Goal: Information Seeking & Learning: Learn about a topic

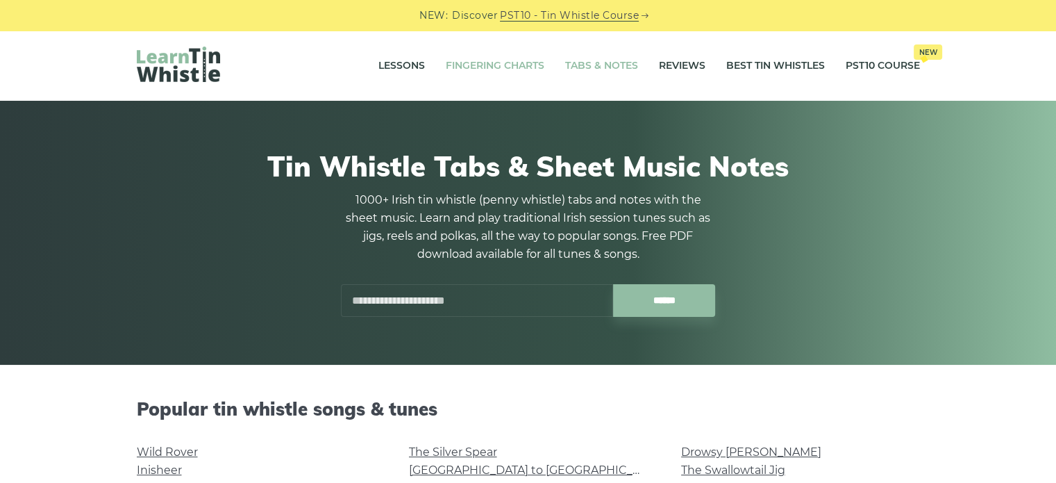
click at [504, 61] on link "Fingering Charts" at bounding box center [495, 66] width 99 height 35
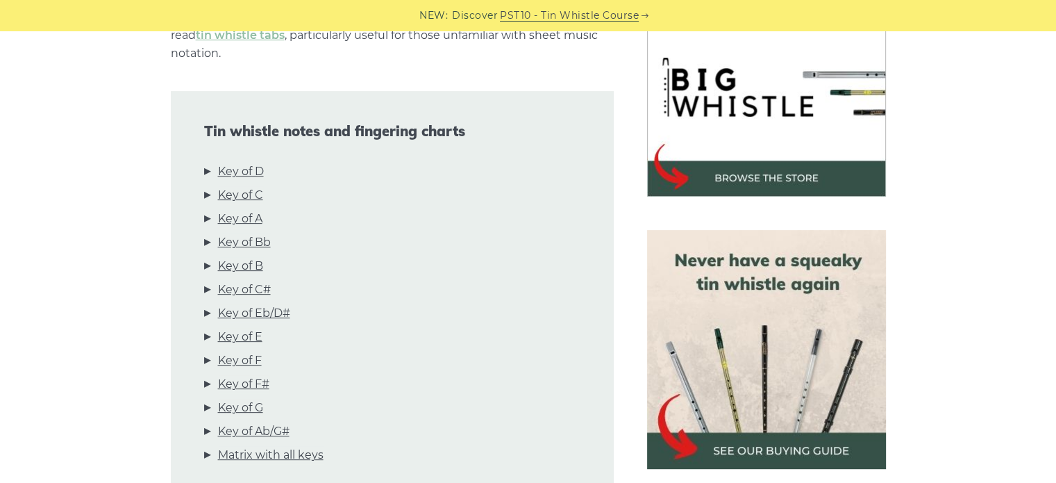
scroll to position [486, 0]
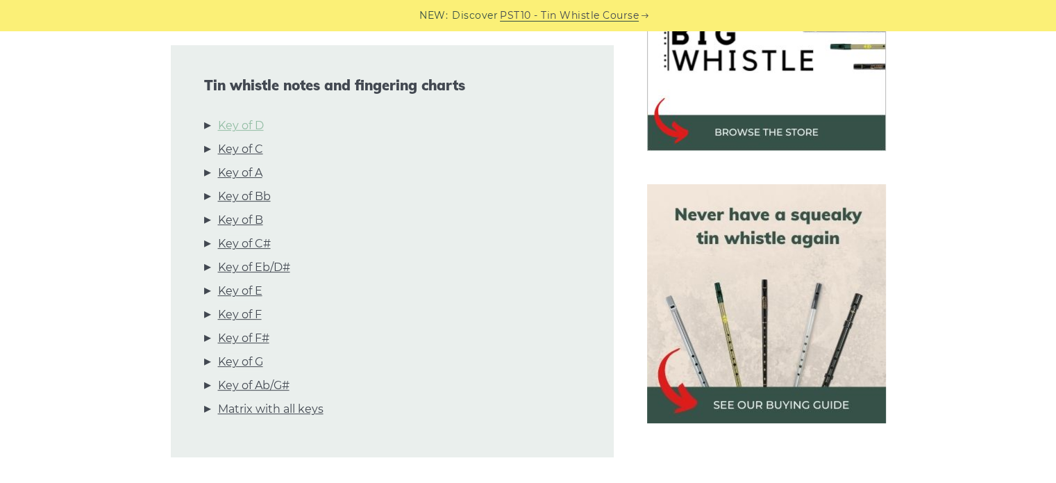
click at [227, 117] on link "Key of D" at bounding box center [241, 126] width 46 height 18
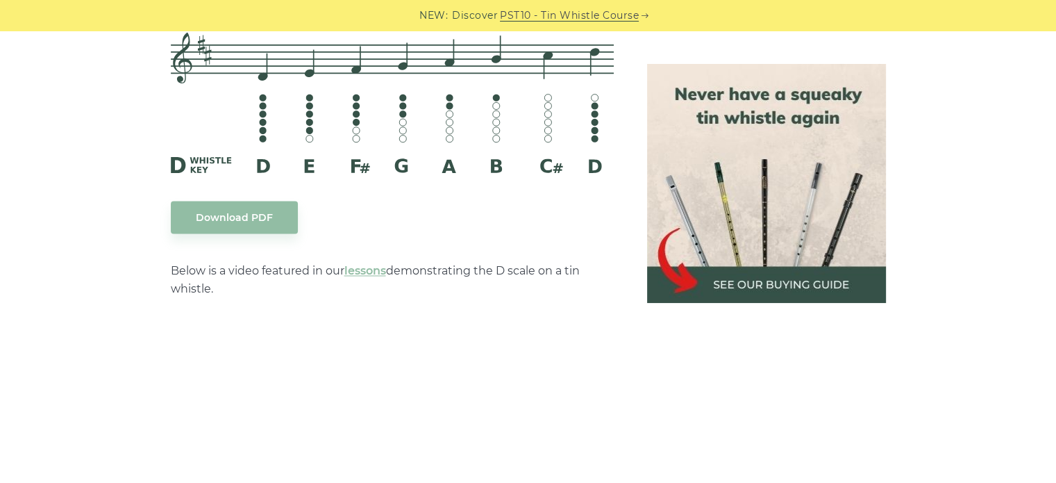
scroll to position [2373, 0]
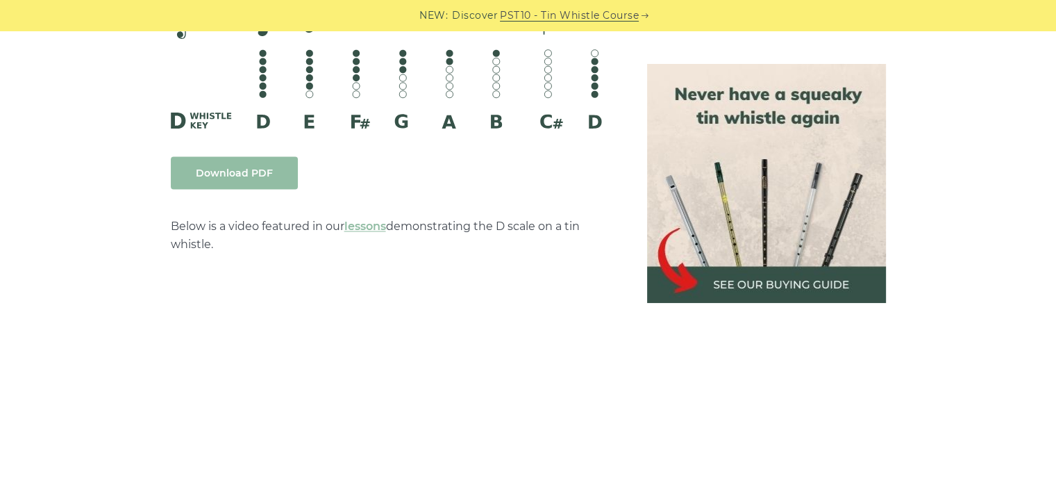
click at [221, 158] on link "Download PDF" at bounding box center [234, 172] width 127 height 33
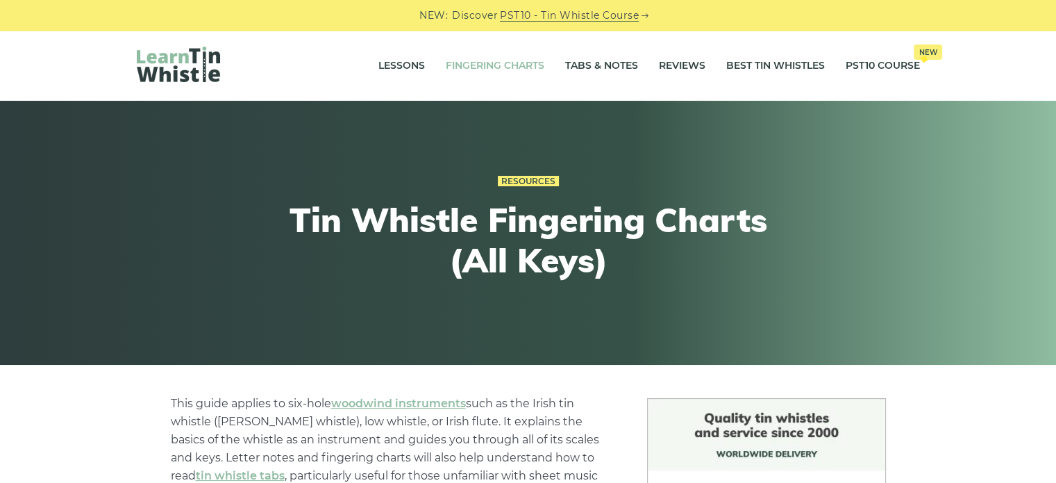
scroll to position [0, 0]
click at [607, 60] on link "Tabs & Notes" at bounding box center [601, 66] width 73 height 35
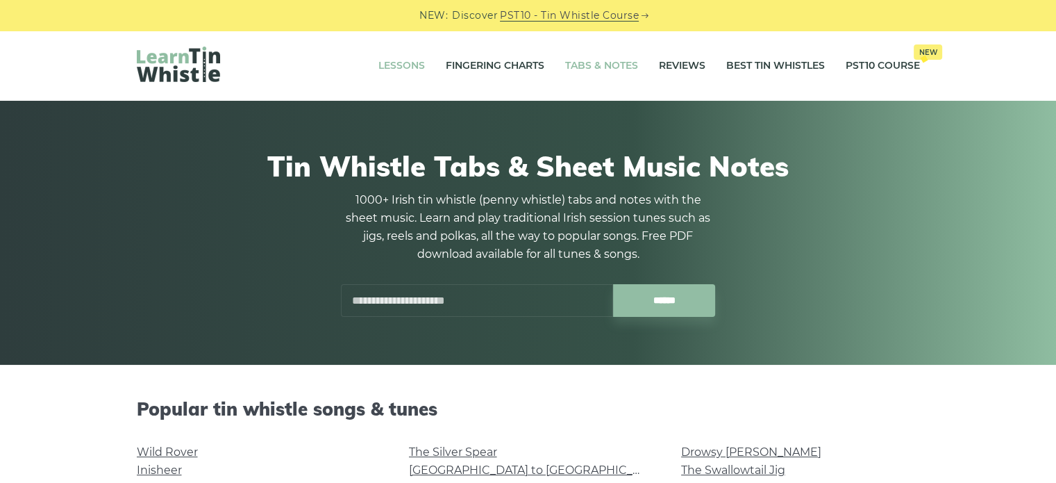
click at [402, 67] on link "Lessons" at bounding box center [402, 66] width 47 height 35
